Goal: Transaction & Acquisition: Purchase product/service

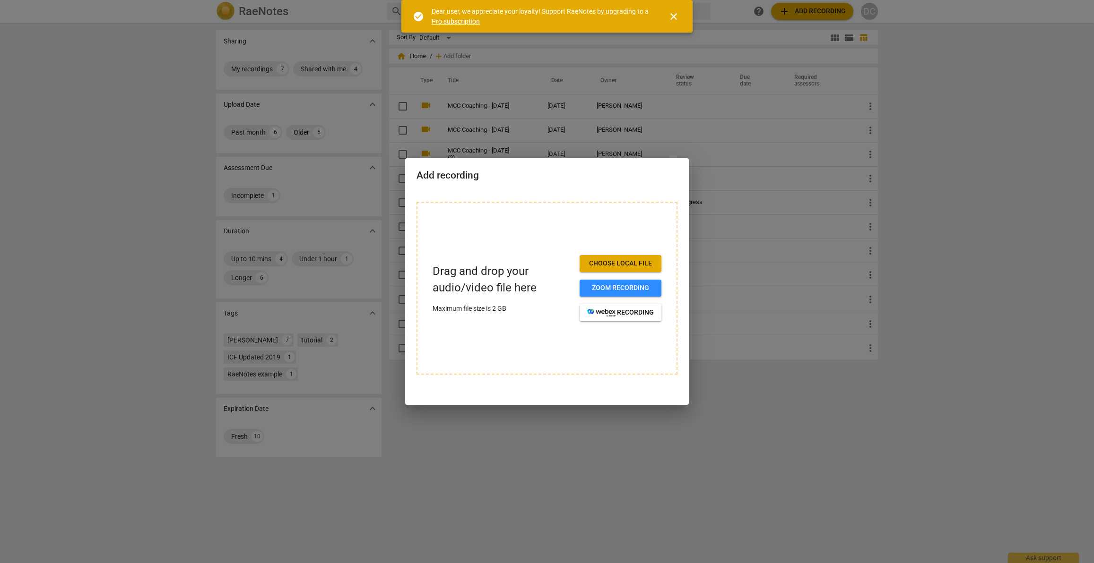
click at [621, 264] on span "Choose local file" at bounding box center [620, 263] width 67 height 9
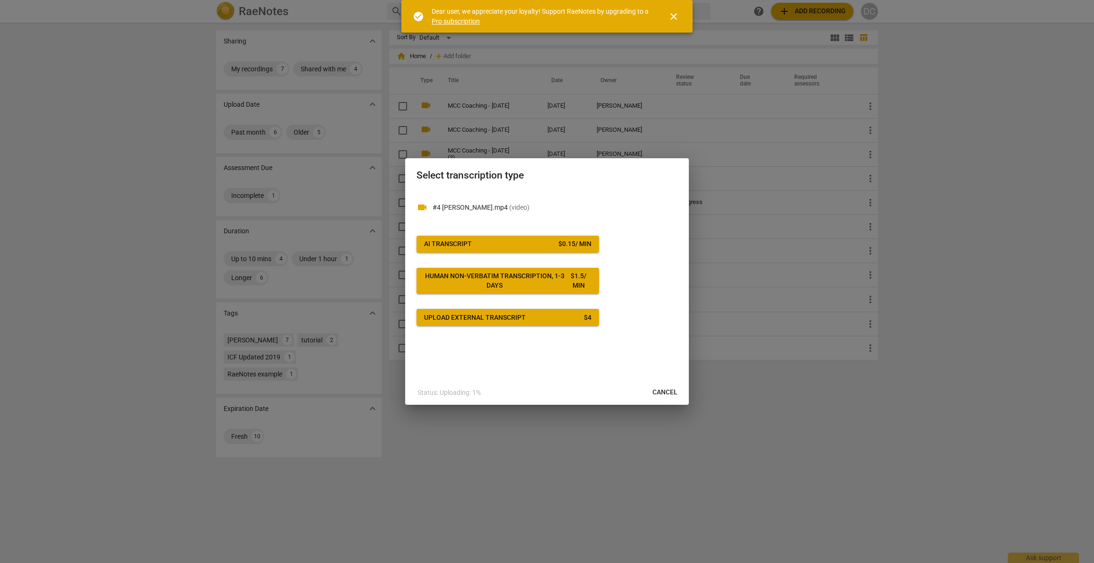
click at [527, 242] on span "AI Transcript $ 0.15 / min" at bounding box center [507, 244] width 167 height 9
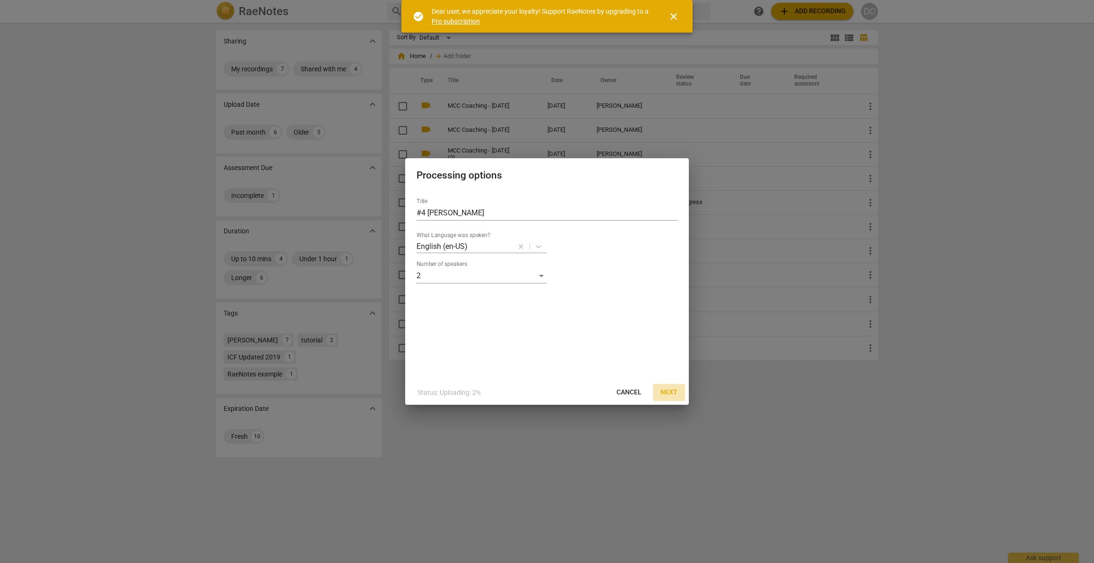
click at [668, 390] on span "Next" at bounding box center [668, 392] width 17 height 9
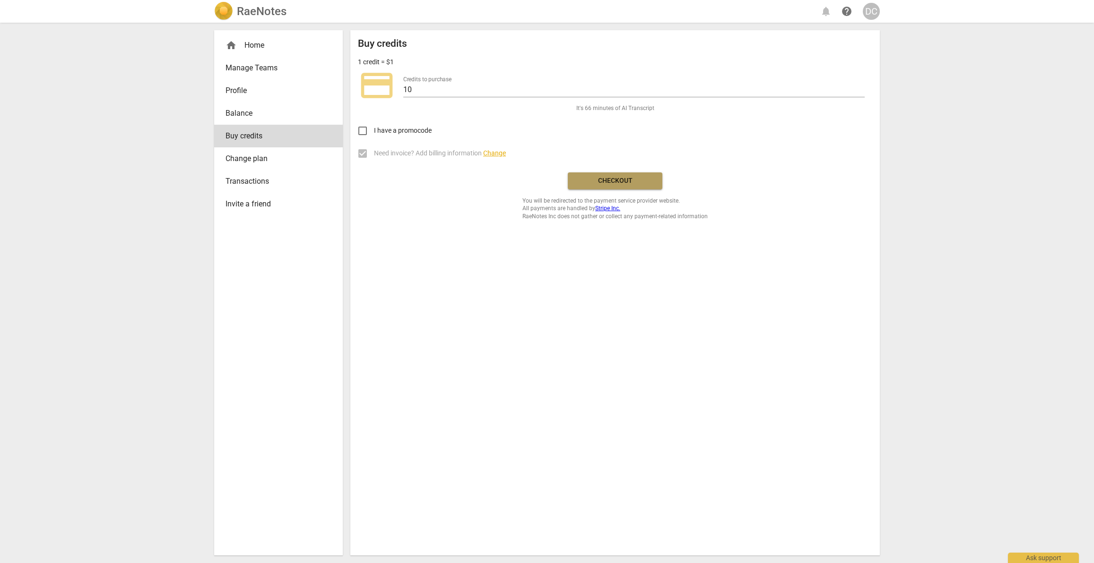
click at [637, 182] on span "Checkout" at bounding box center [614, 180] width 79 height 9
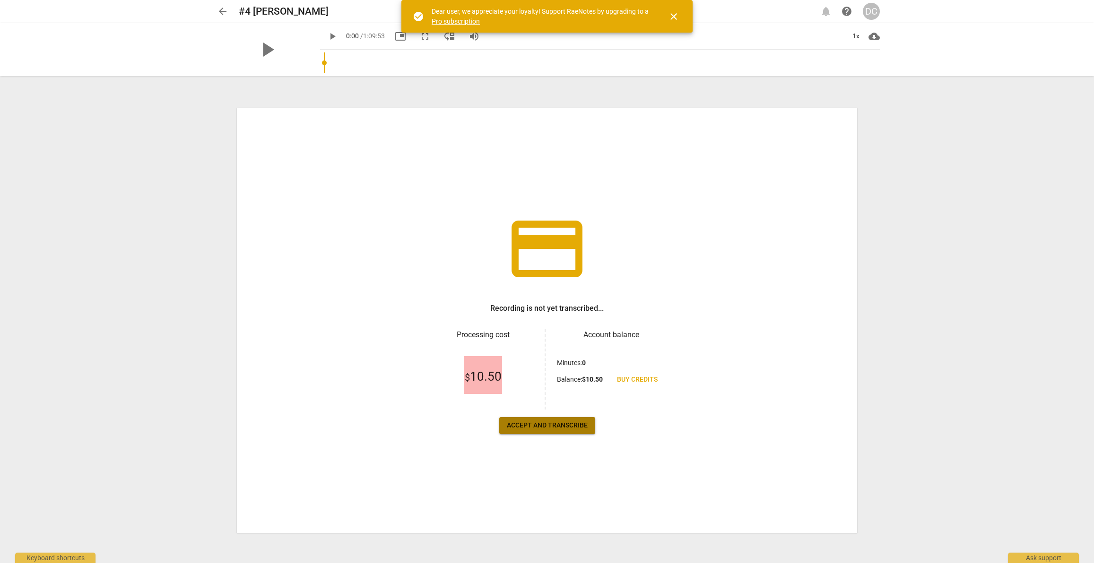
click at [555, 423] on span "Accept and transcribe" at bounding box center [547, 425] width 81 height 9
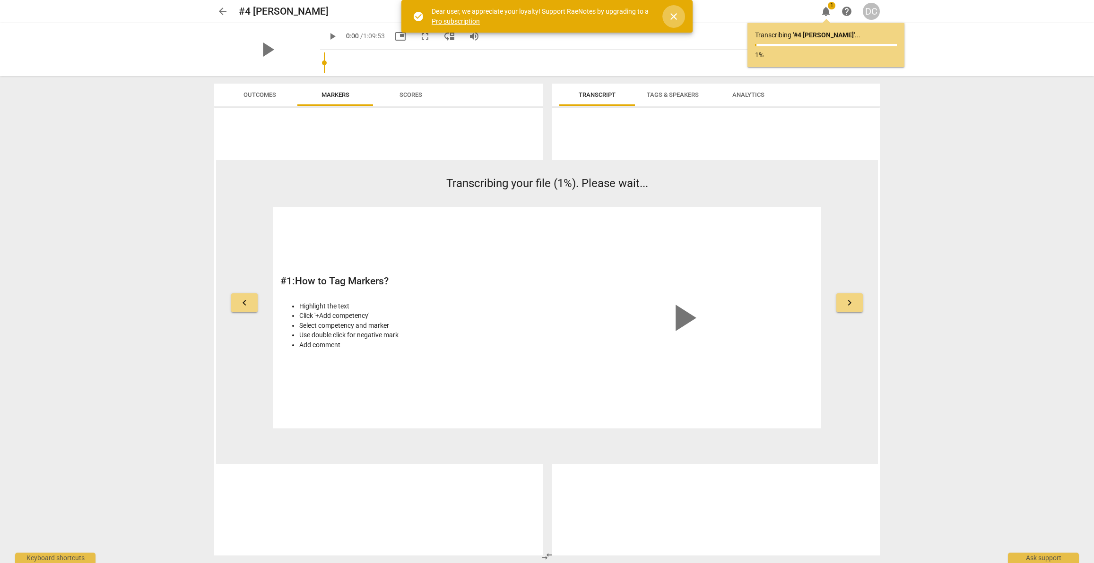
click at [679, 15] on span "close" at bounding box center [673, 16] width 11 height 11
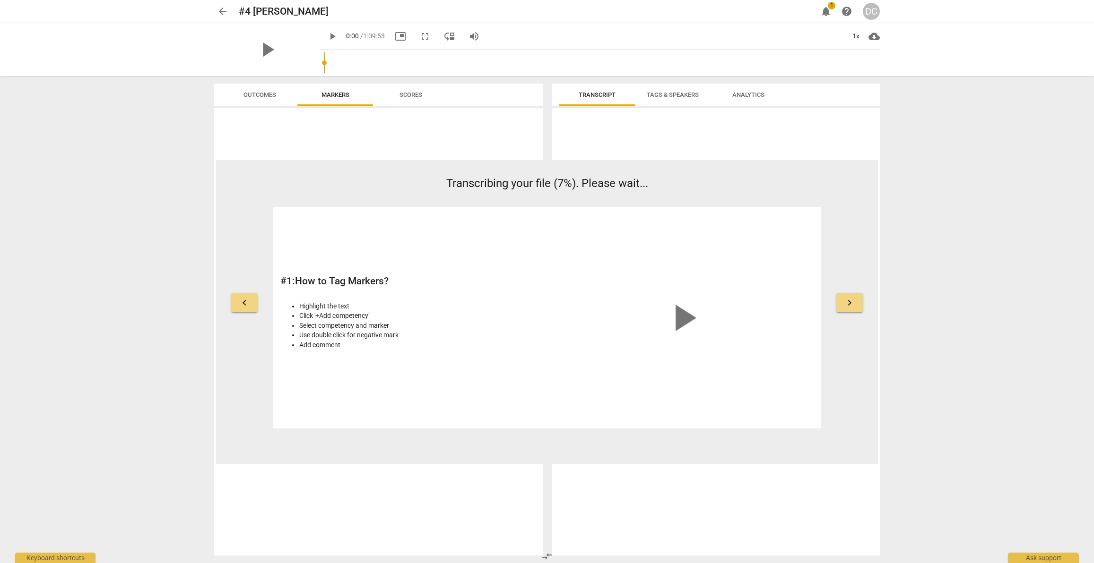
click at [395, 272] on div "# 1 : How to Tag Markers? Highlight the text Click '+Add competency' Select com…" at bounding box center [410, 318] width 261 height 207
click at [503, 361] on div "# 6 : How do I Edit Notes? Click on core competency you want to edit Click on t…" at bounding box center [410, 318] width 261 height 207
click at [587, 91] on span "Transcript" at bounding box center [597, 95] width 60 height 13
